Goal: Transaction & Acquisition: Purchase product/service

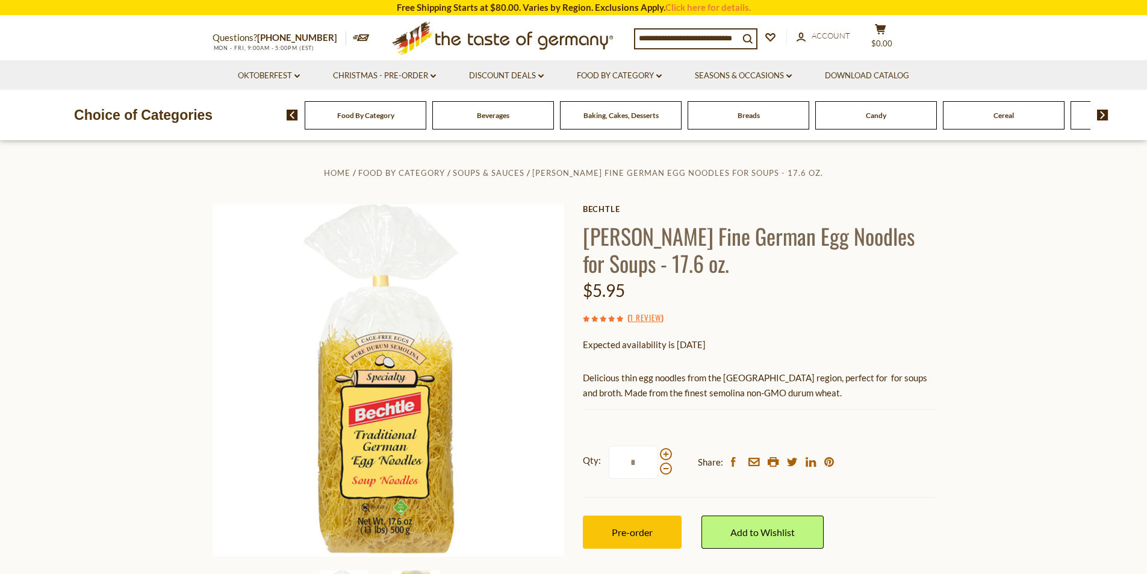
click at [599, 237] on h1 "[PERSON_NAME] Fine German Egg Noodles for Soups - 17.6 oz." at bounding box center [759, 249] width 352 height 54
click at [619, 259] on h1 "[PERSON_NAME] Fine German Egg Noodles for Soups - 17.6 oz." at bounding box center [759, 249] width 352 height 54
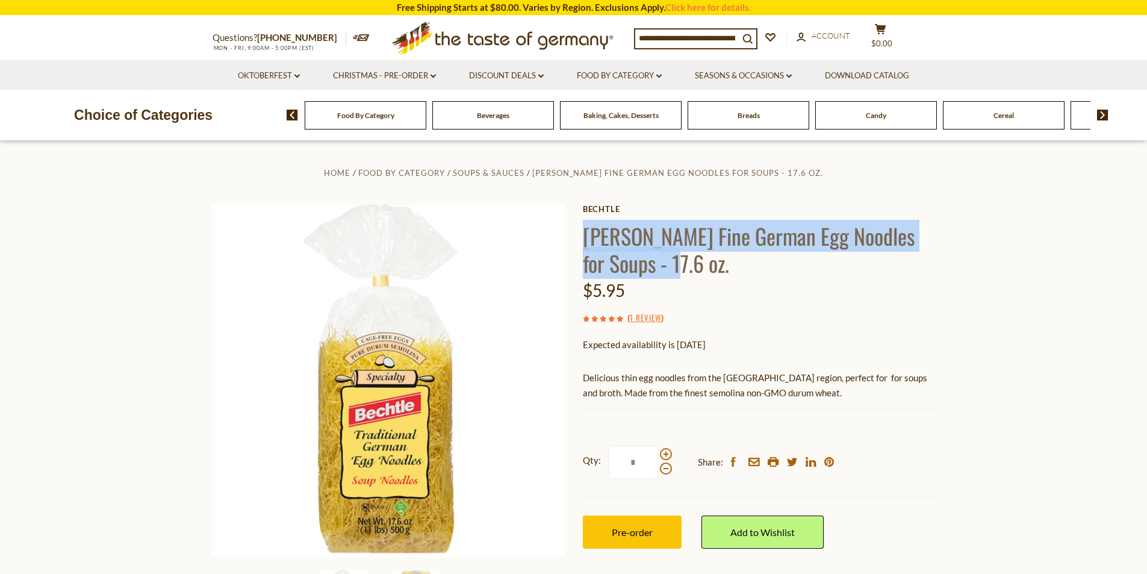
copy h1 "[PERSON_NAME] Fine German Egg Noodles for Soups - 17.6 oz"
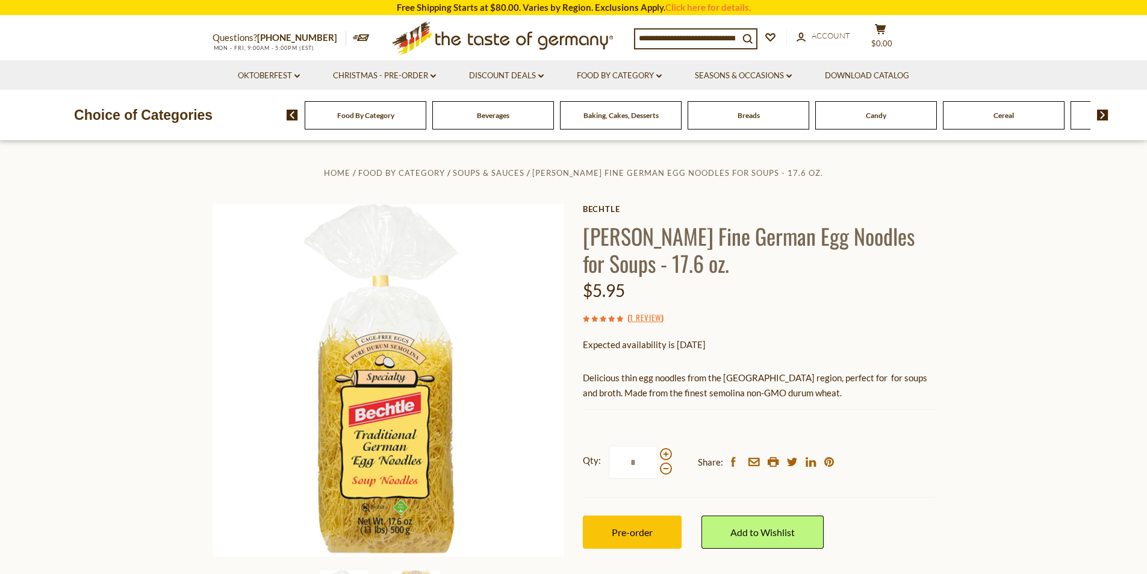
click at [600, 287] on span "$5.95" at bounding box center [604, 290] width 42 height 20
copy span "5.95"
